Goal: Navigation & Orientation: Find specific page/section

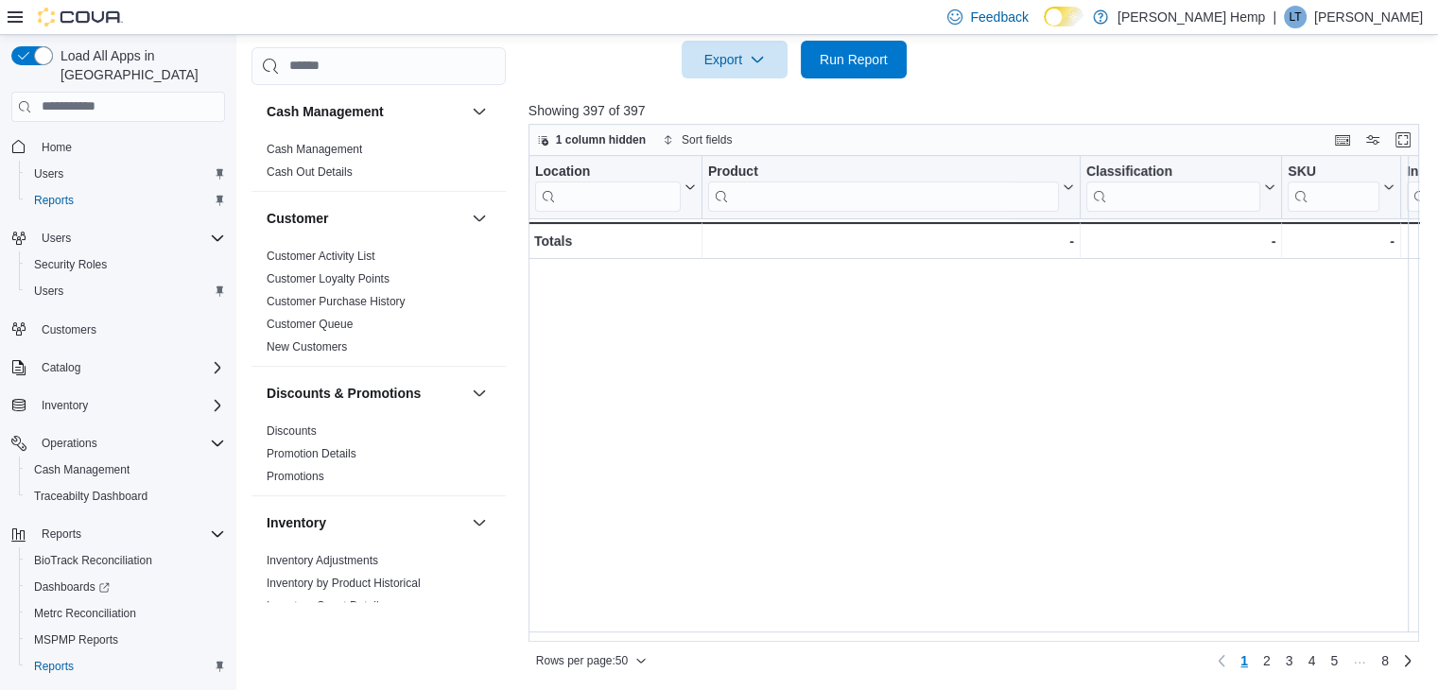
scroll to position [0, 1414]
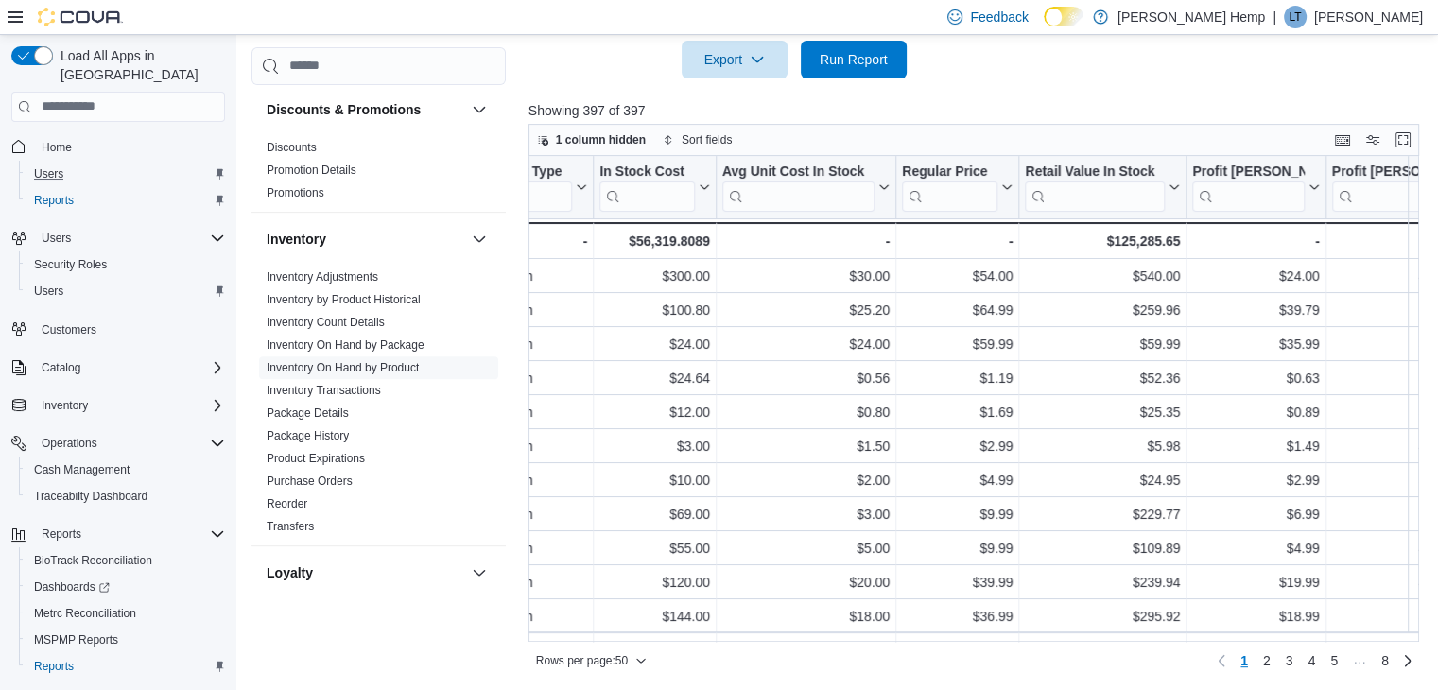
click at [86, 163] on div "Users" at bounding box center [125, 174] width 199 height 23
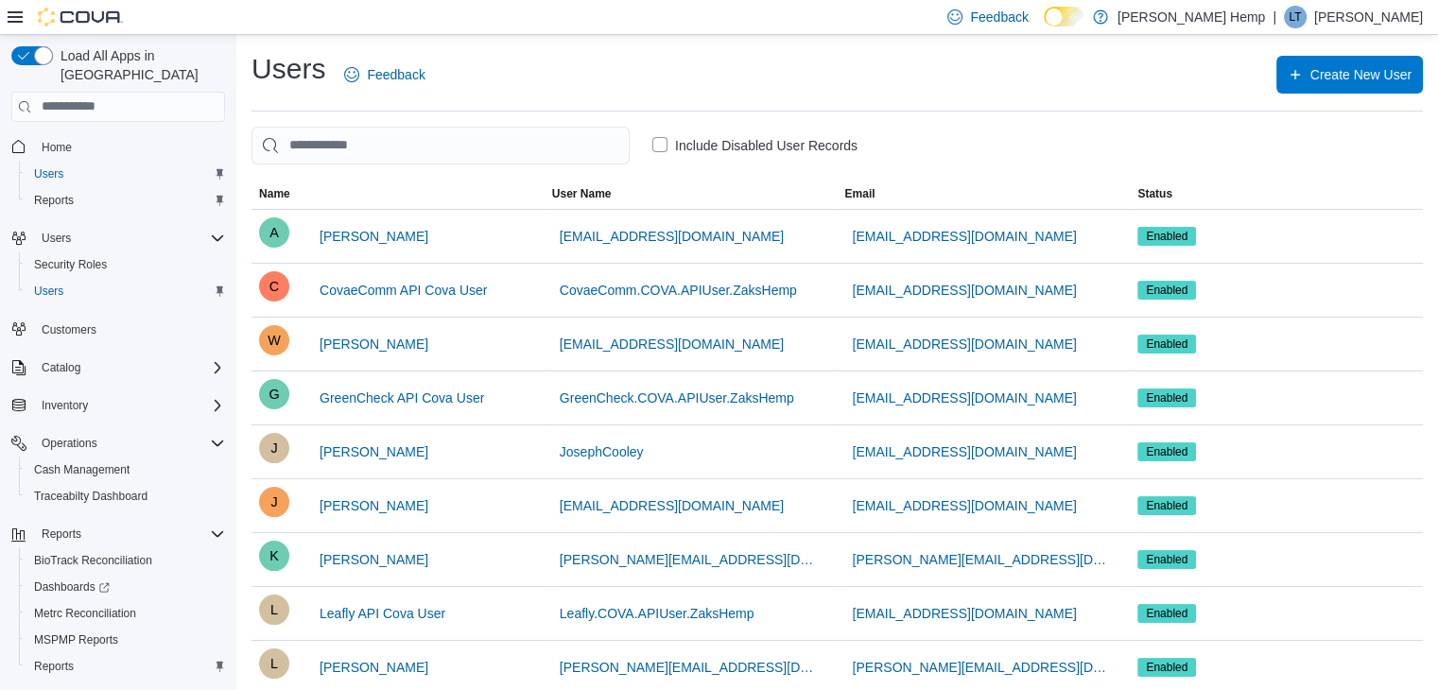
click at [79, 135] on span "Home" at bounding box center [129, 147] width 191 height 24
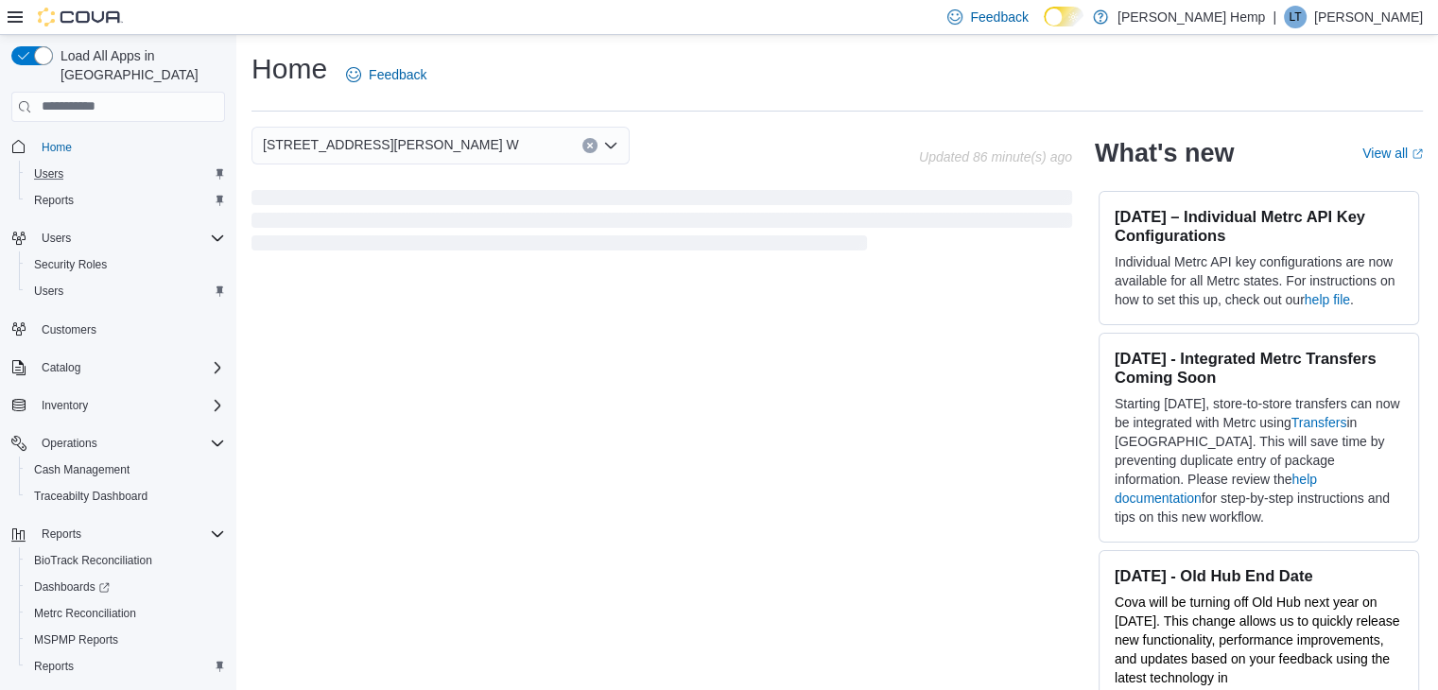
click at [79, 163] on div "Users" at bounding box center [125, 174] width 199 height 23
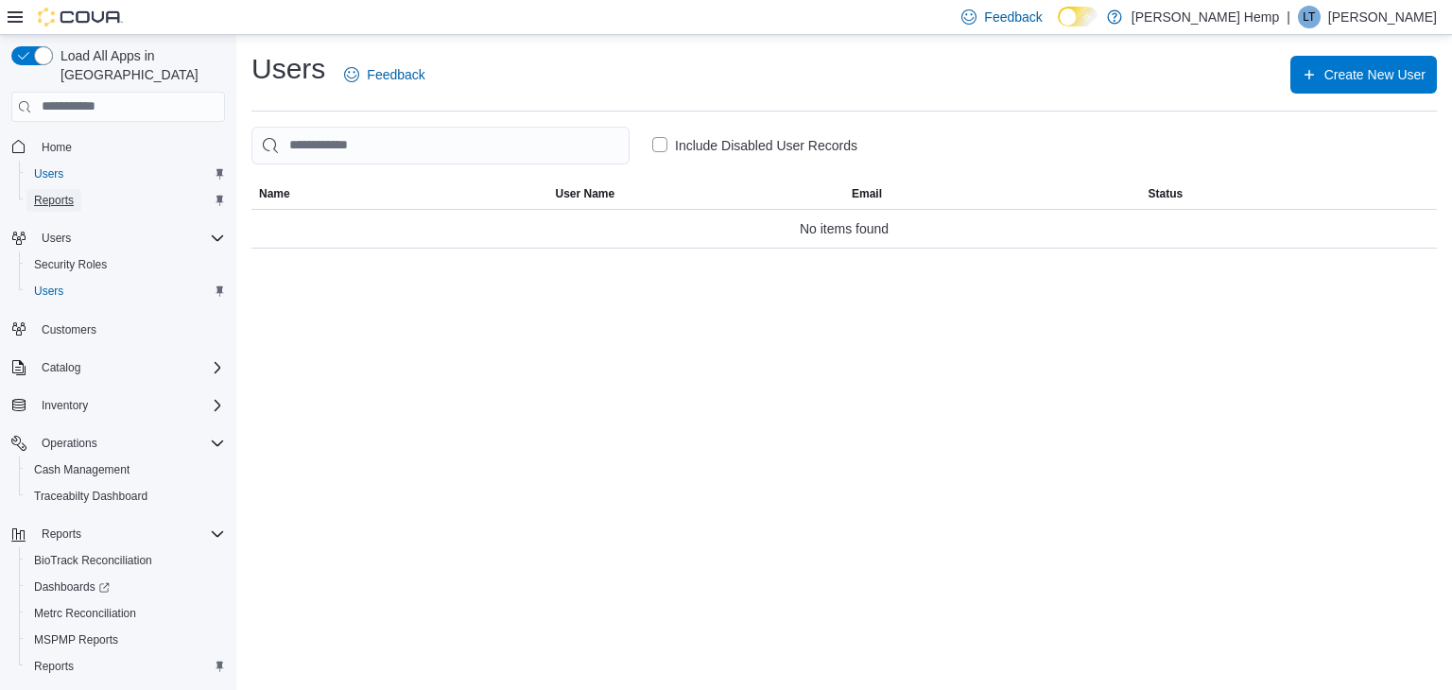
click at [68, 193] on span "Reports" at bounding box center [54, 200] width 40 height 15
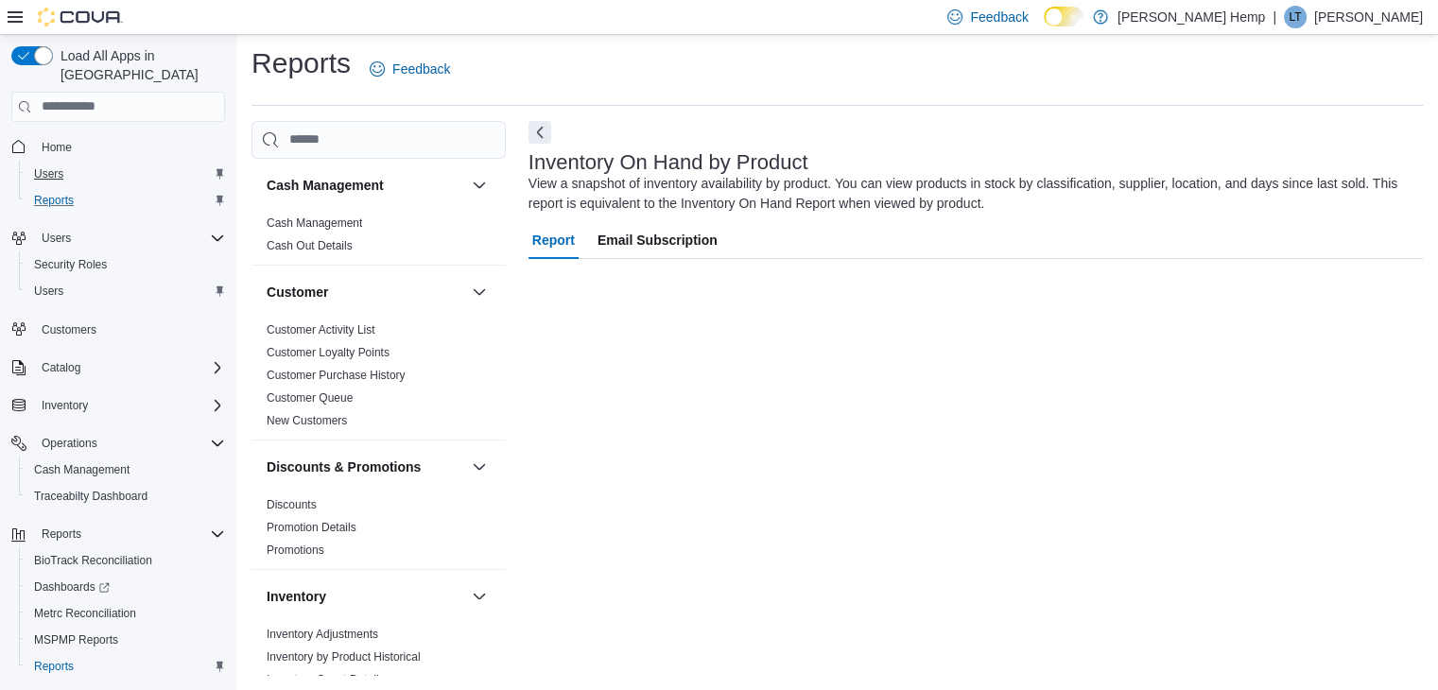
scroll to position [7, 0]
click at [59, 166] on span "Users" at bounding box center [48, 173] width 29 height 15
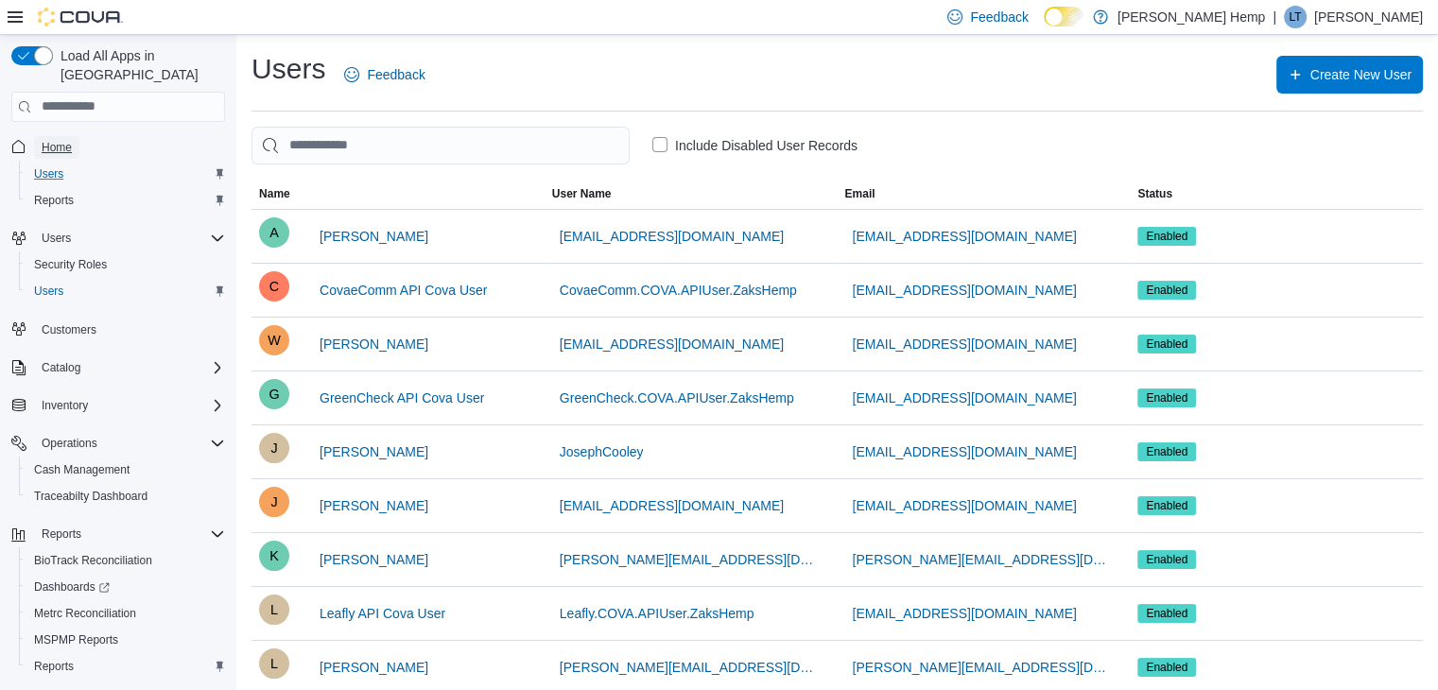
click at [68, 140] on span "Home" at bounding box center [57, 147] width 30 height 15
